Goal: Find specific page/section: Find specific page/section

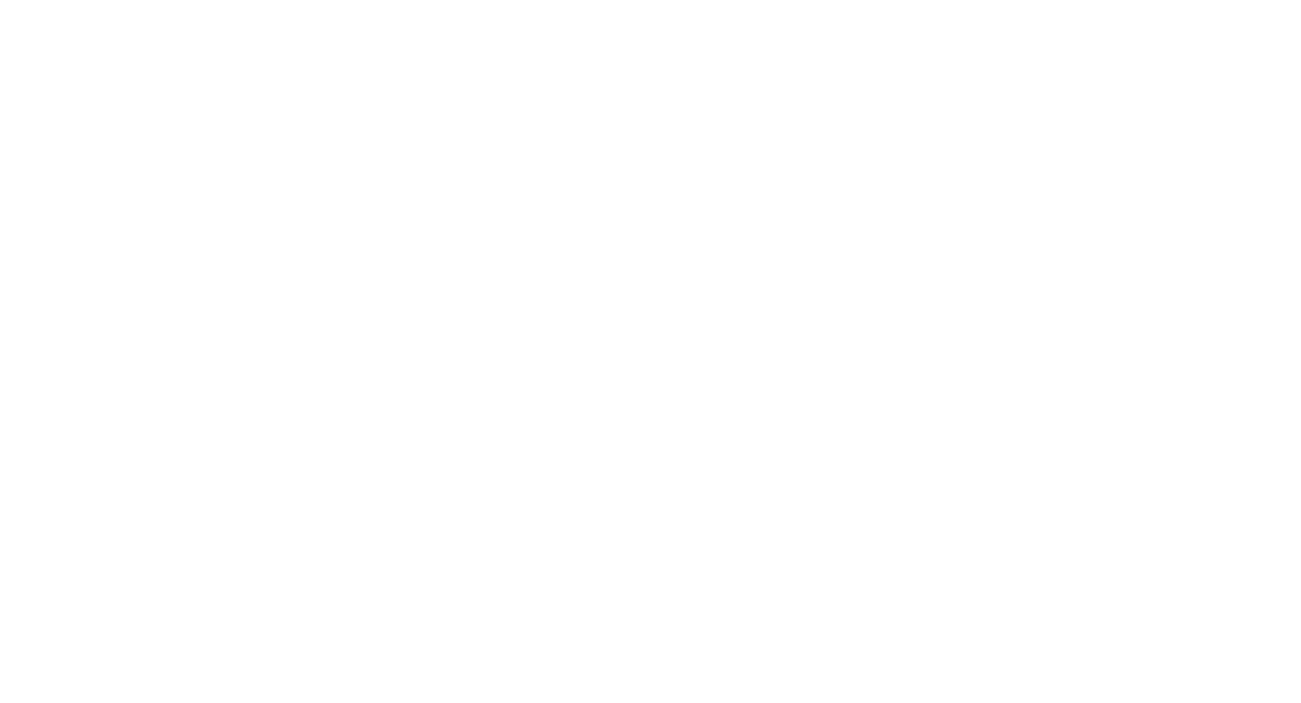
click at [192, 192] on div "We are updating our servers at 7PM EST [DATE]. [PERSON_NAME] should continue to…" at bounding box center [650, 351] width 1301 height 703
click at [924, 74] on div "We are updating our servers at 7PM EST [DATE]. [PERSON_NAME] should continue to…" at bounding box center [650, 351] width 1301 height 703
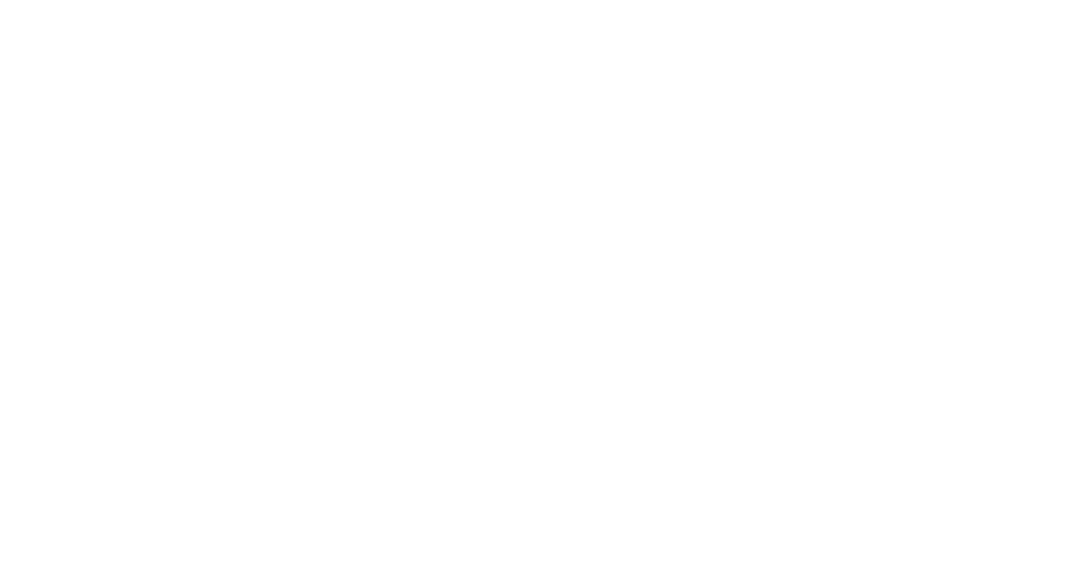
click at [511, 206] on div "We are updating our servers at 7PM EST [DATE]. [PERSON_NAME] should continue to…" at bounding box center [542, 283] width 1084 height 567
